Goal: Information Seeking & Learning: Learn about a topic

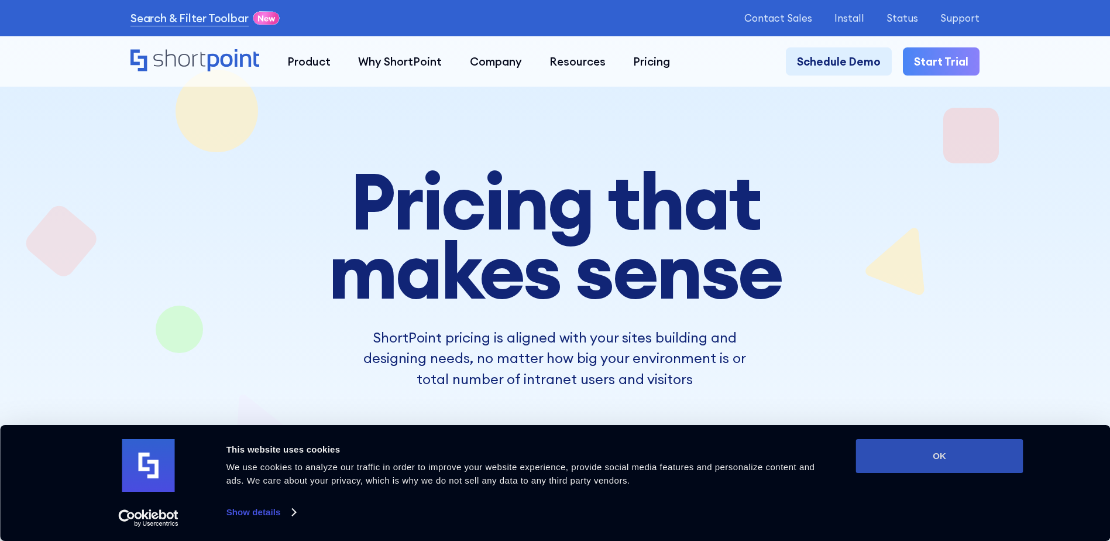
drag, startPoint x: 939, startPoint y: 469, endPoint x: 932, endPoint y: 469, distance: 7.0
click at [935, 469] on button "OK" at bounding box center [939, 456] width 167 height 34
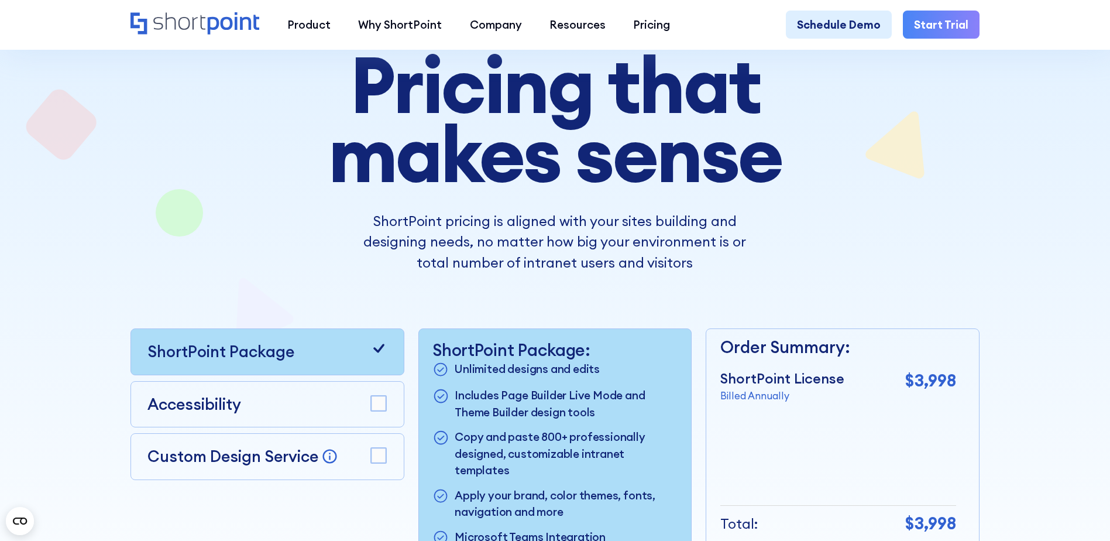
scroll to position [117, 0]
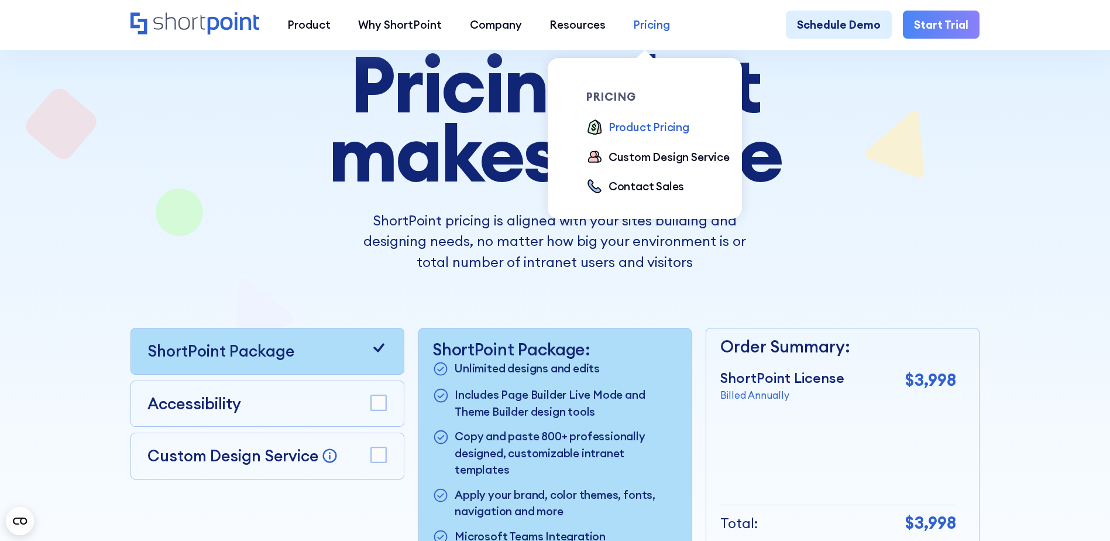
click at [645, 26] on div "Pricing" at bounding box center [651, 24] width 37 height 16
click at [635, 131] on div "Product Pricing" at bounding box center [648, 127] width 81 height 16
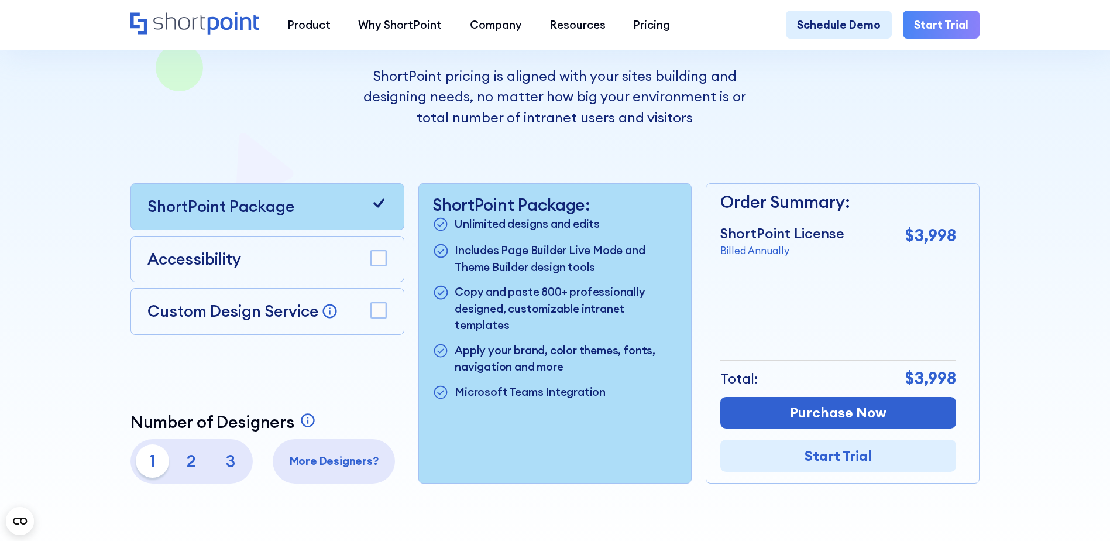
scroll to position [351, 0]
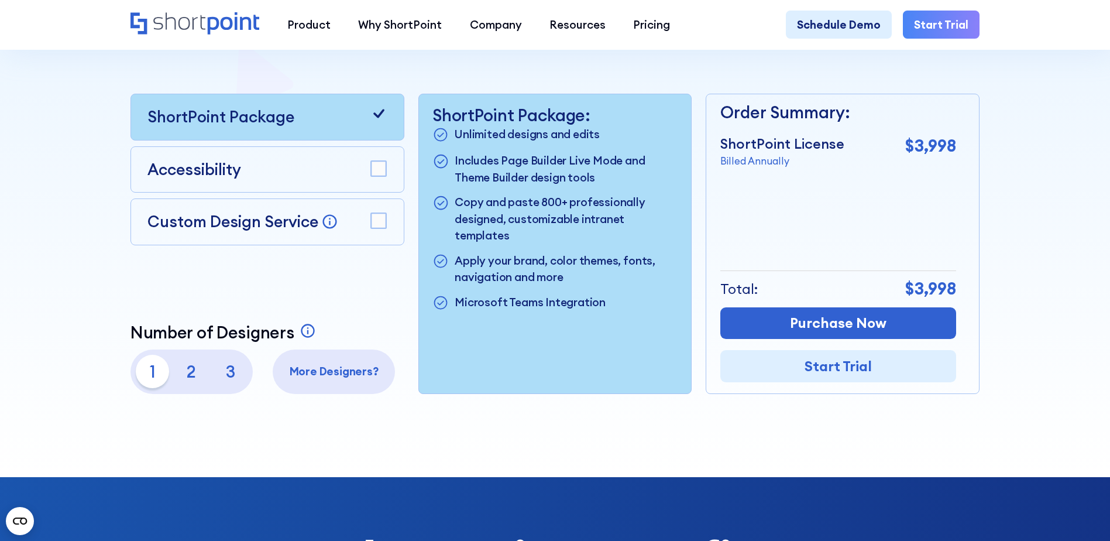
click at [742, 166] on p "Billed Annually" at bounding box center [782, 161] width 124 height 15
click at [378, 114] on icon at bounding box center [378, 113] width 16 height 16
click at [384, 176] on rect at bounding box center [378, 168] width 15 height 15
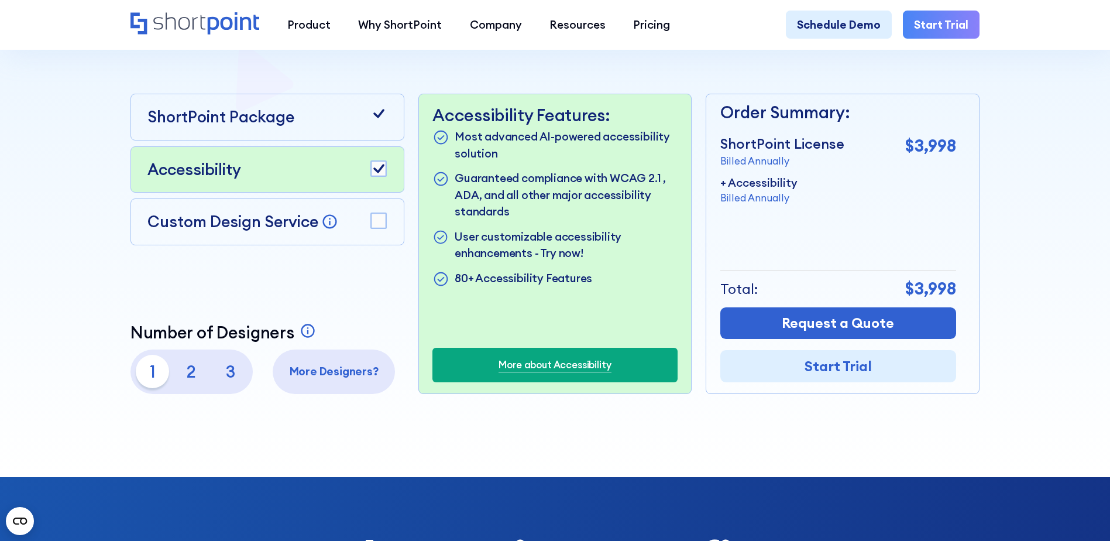
click at [373, 223] on rect at bounding box center [378, 220] width 15 height 15
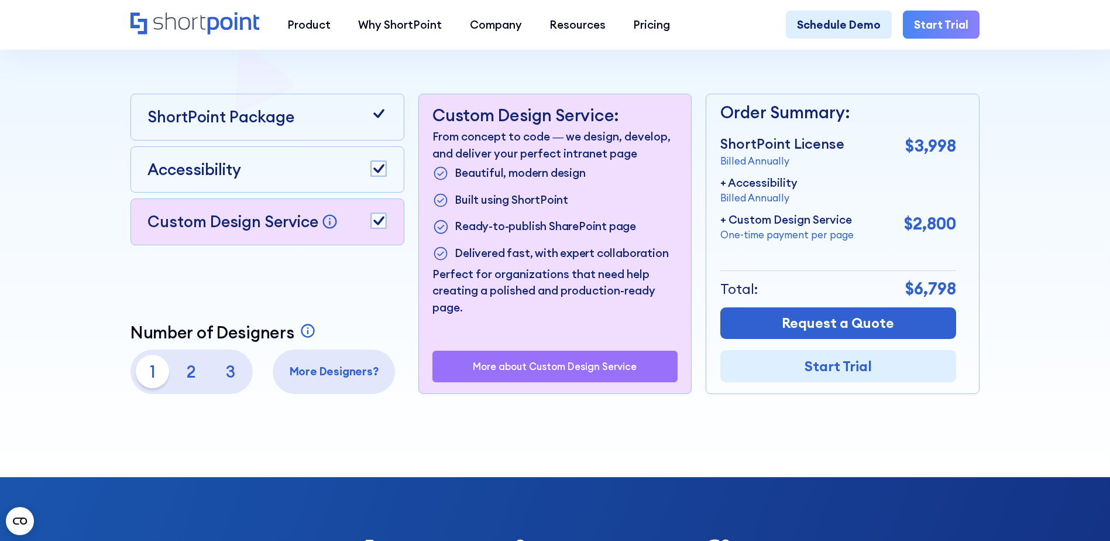
click at [380, 223] on icon at bounding box center [378, 220] width 11 height 9
click at [378, 173] on icon at bounding box center [378, 168] width 11 height 9
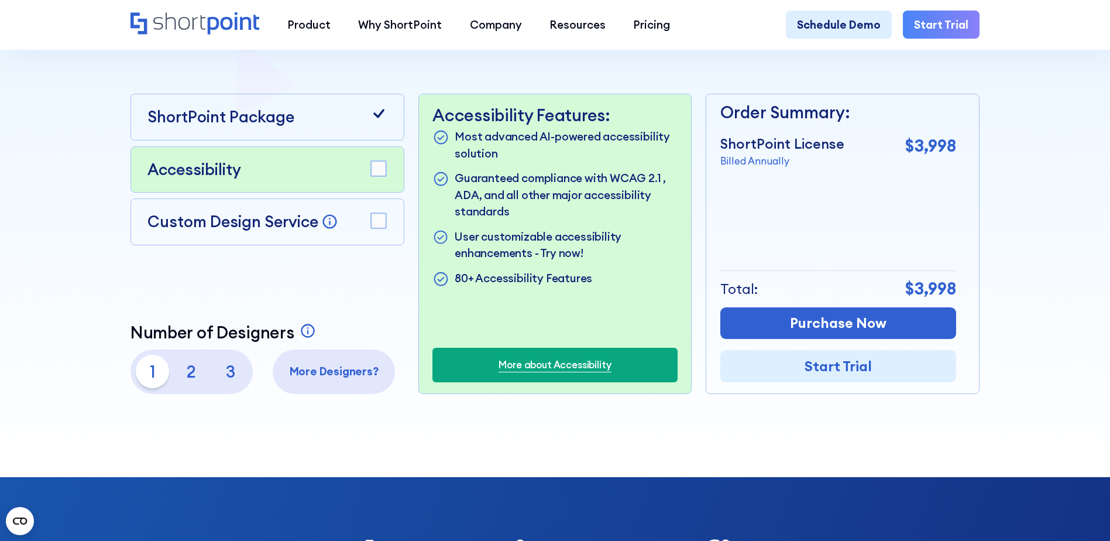
click at [190, 373] on p "2" at bounding box center [191, 371] width 33 height 33
click at [226, 380] on p "3" at bounding box center [230, 371] width 33 height 33
click at [150, 373] on p "1" at bounding box center [152, 371] width 33 height 33
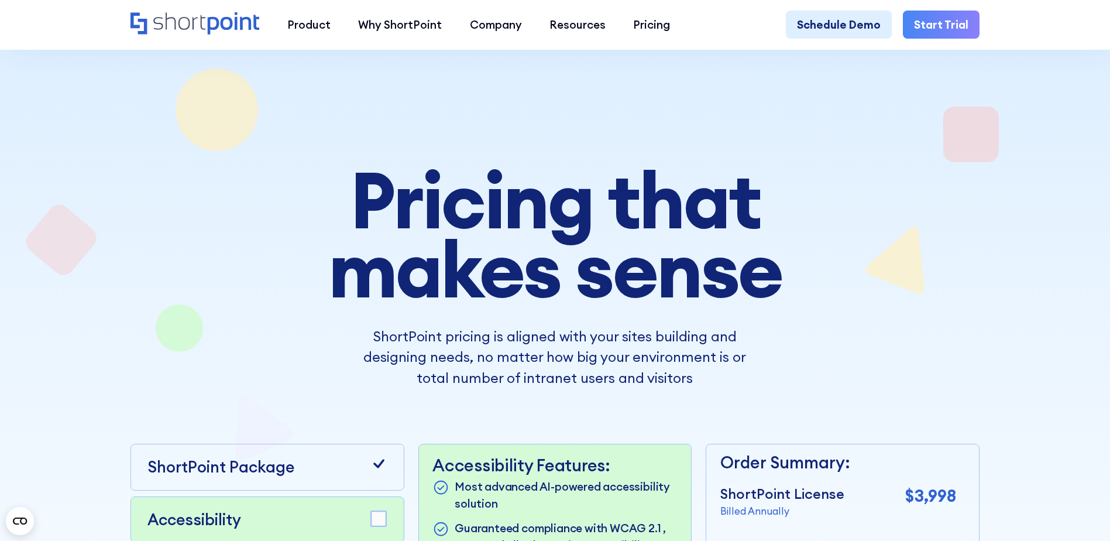
scroll to position [0, 0]
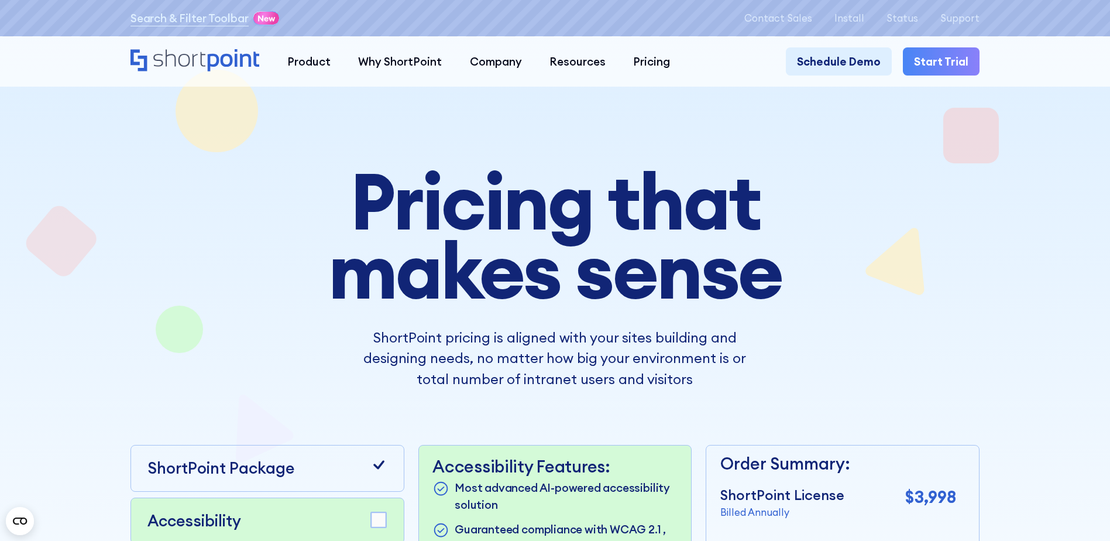
click at [189, 60] on icon "Home" at bounding box center [194, 60] width 129 height 22
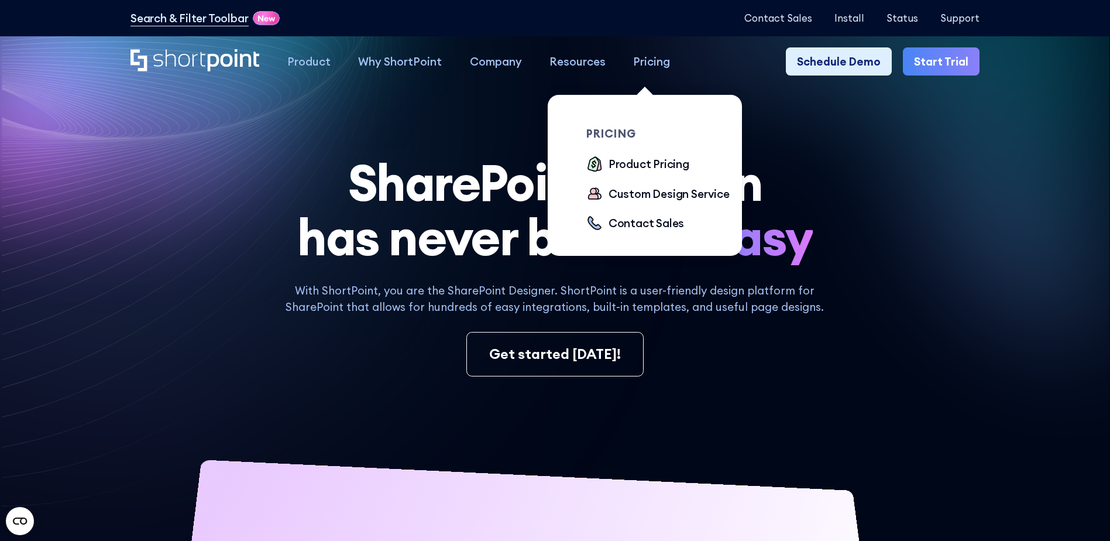
click at [644, 61] on div "Pricing" at bounding box center [651, 61] width 37 height 16
click at [642, 64] on div "Pricing" at bounding box center [651, 61] width 37 height 16
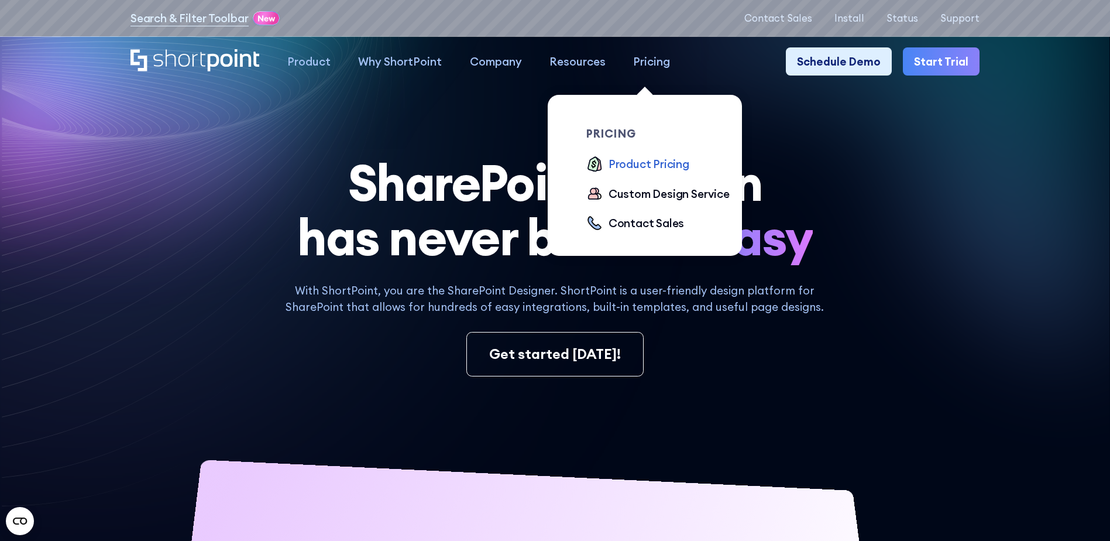
click at [632, 166] on div "Product Pricing" at bounding box center [648, 164] width 81 height 16
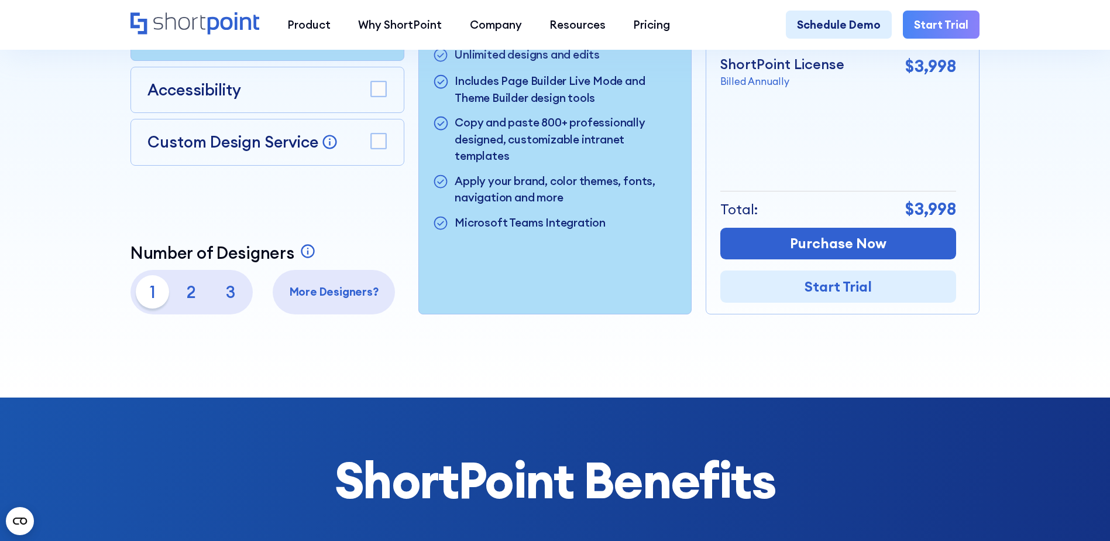
scroll to position [410, 0]
